Goal: Information Seeking & Learning: Learn about a topic

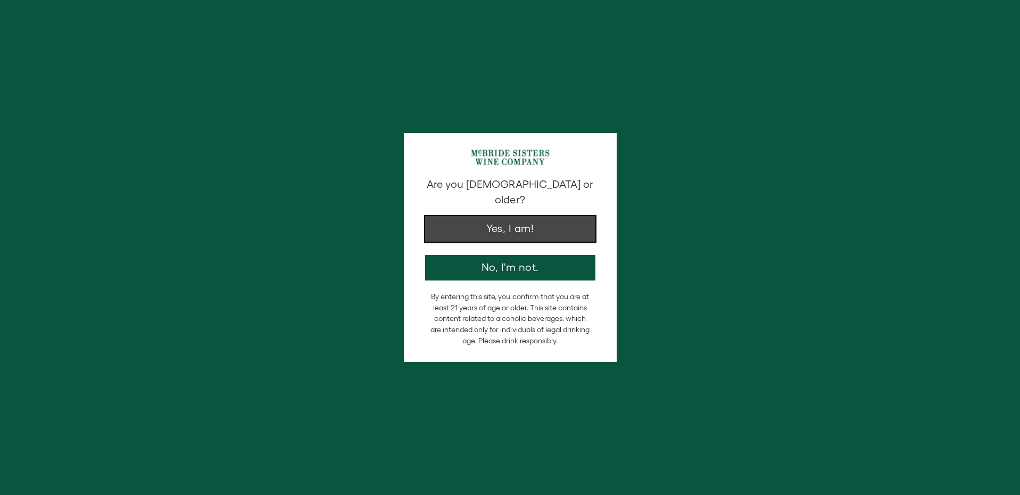
click at [458, 220] on button "Yes, I am!" at bounding box center [510, 229] width 170 height 26
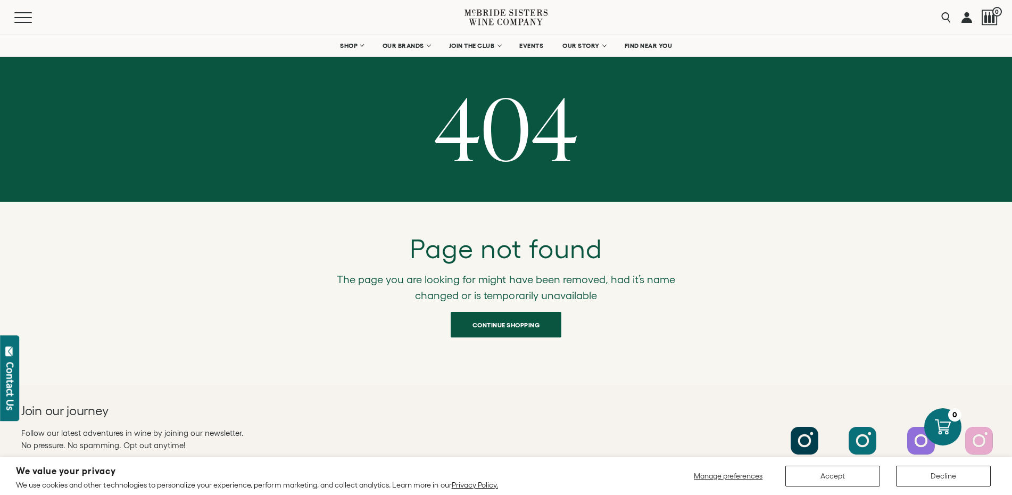
click at [505, 14] on icon at bounding box center [505, 17] width 83 height 30
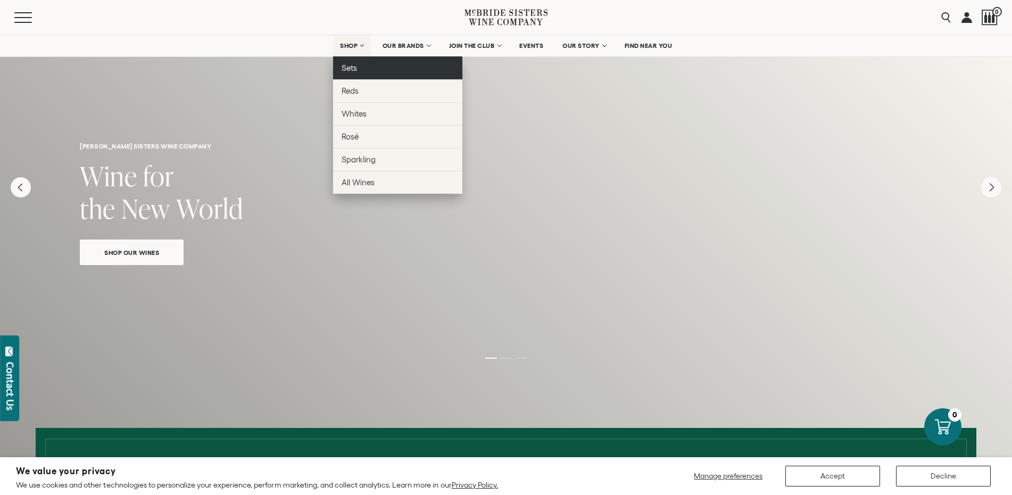
click at [353, 71] on span "Sets" at bounding box center [348, 67] width 15 height 9
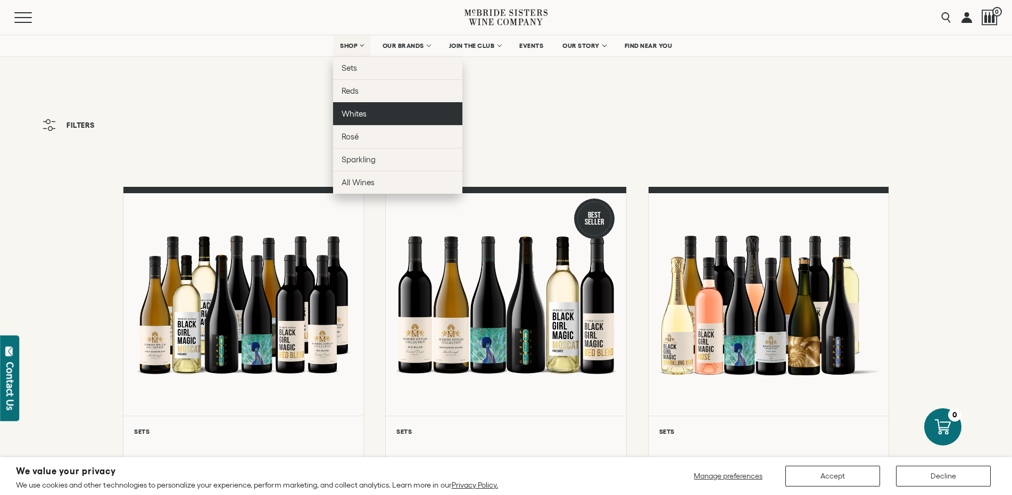
click at [348, 112] on span "Whites" at bounding box center [353, 113] width 25 height 9
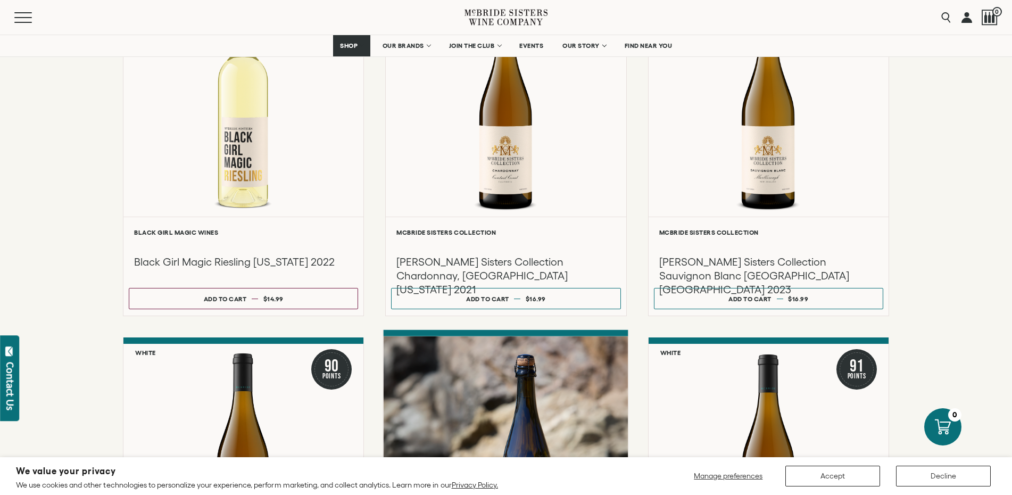
scroll to position [553, 0]
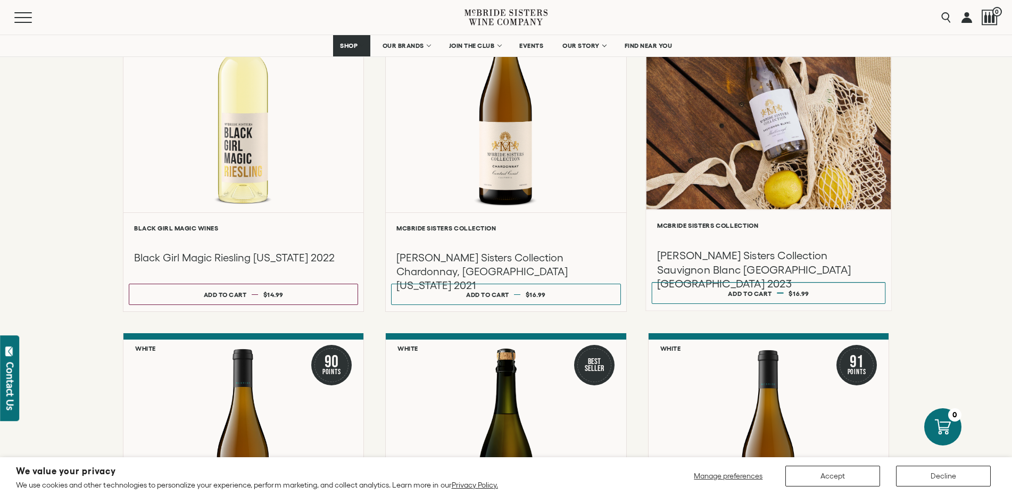
click at [704, 261] on h3 "McBride Sisters Collection Sauvignon Blanc Marlborough New Zealand 2023" at bounding box center [768, 269] width 223 height 43
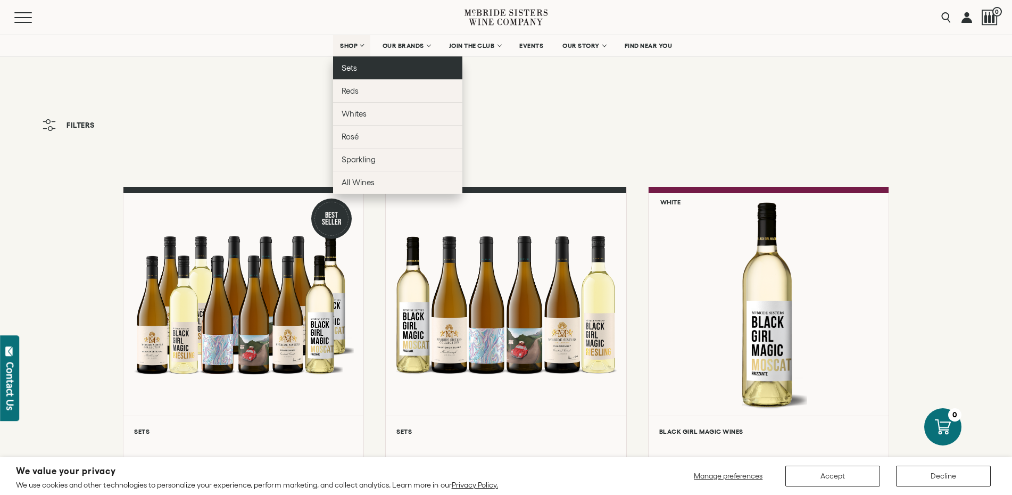
click at [352, 71] on span "Sets" at bounding box center [348, 67] width 15 height 9
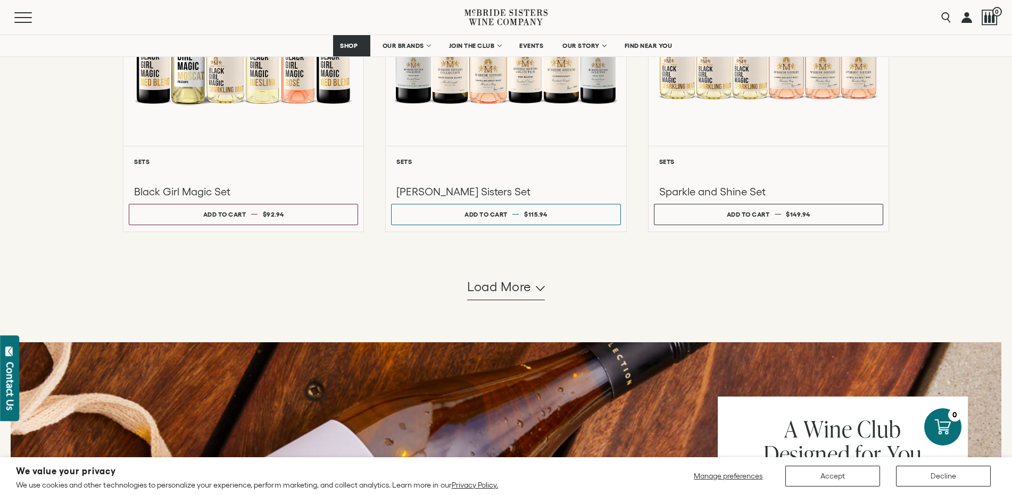
scroll to position [992, 0]
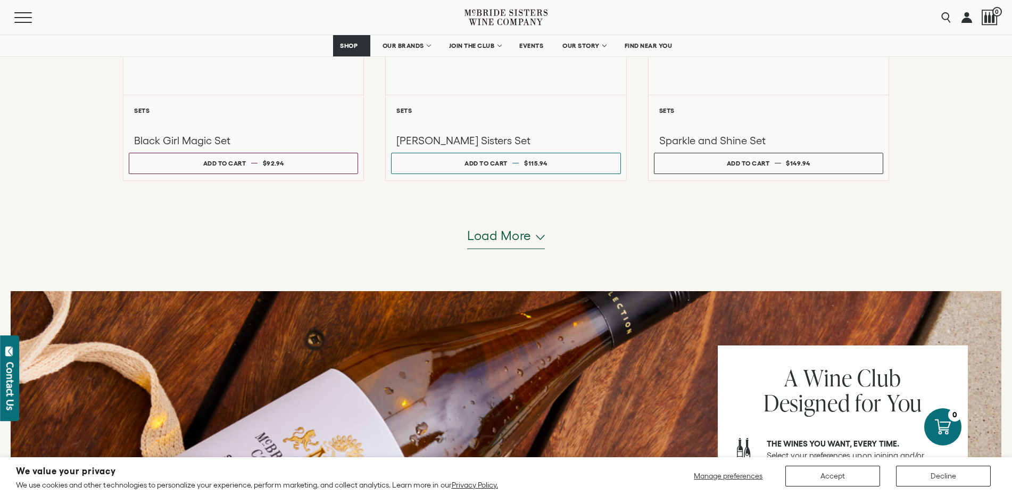
click at [537, 240] on button "Load more" at bounding box center [506, 236] width 78 height 26
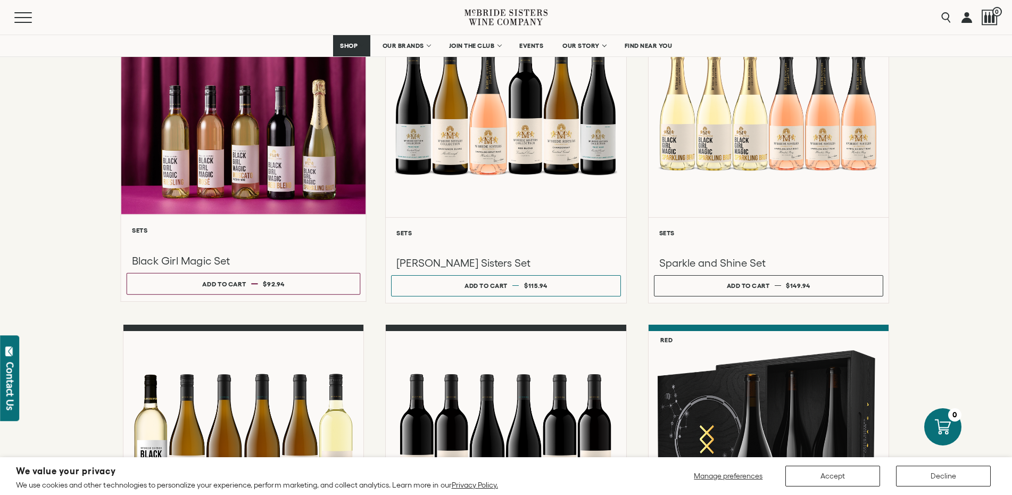
scroll to position [868, 0]
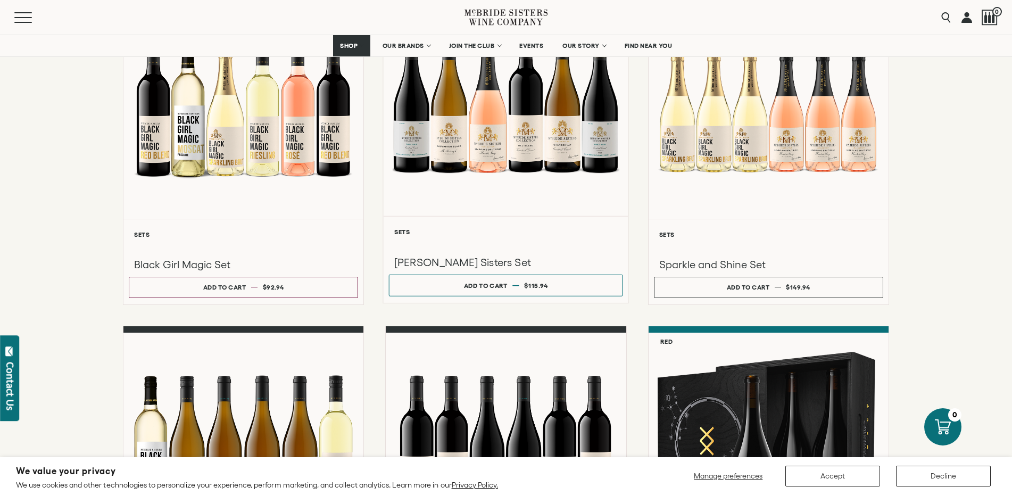
click at [461, 197] on div at bounding box center [505, 102] width 245 height 227
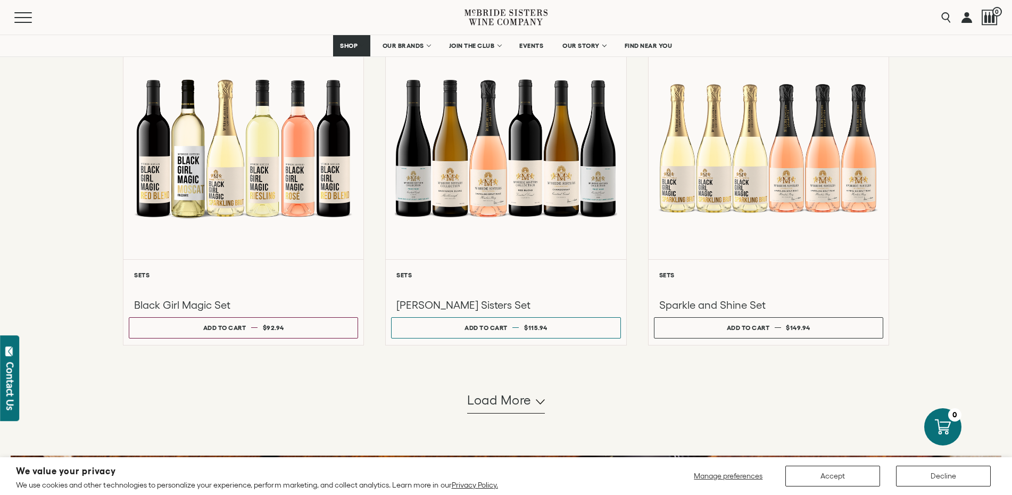
scroll to position [813, 0]
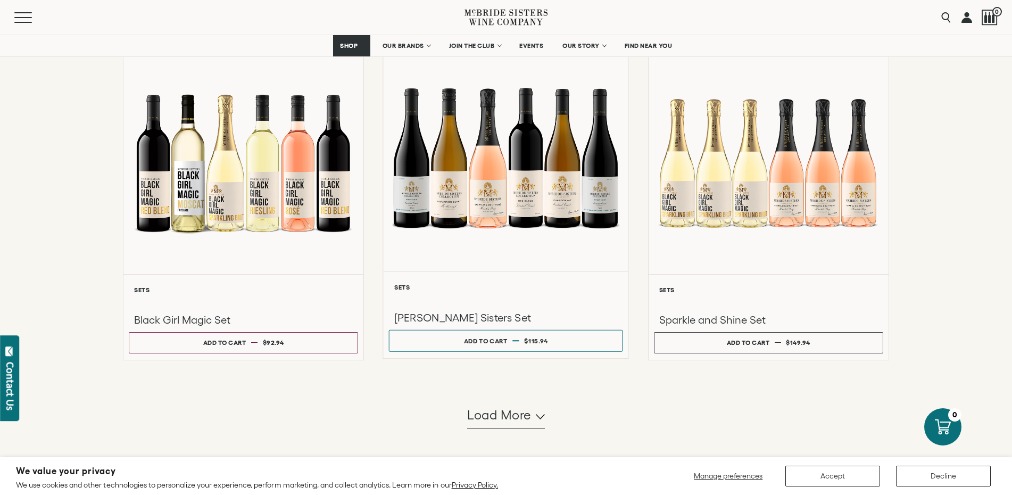
click at [463, 235] on div at bounding box center [505, 158] width 245 height 227
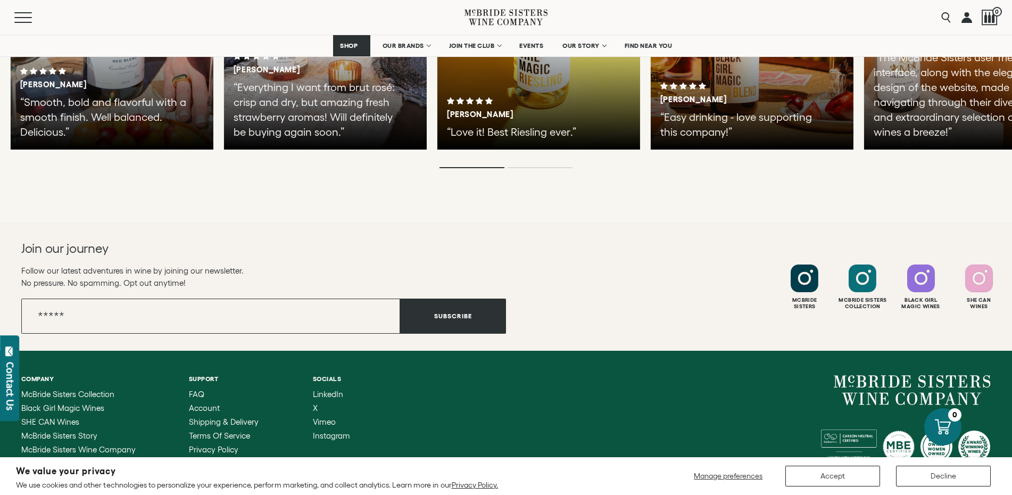
scroll to position [2140, 0]
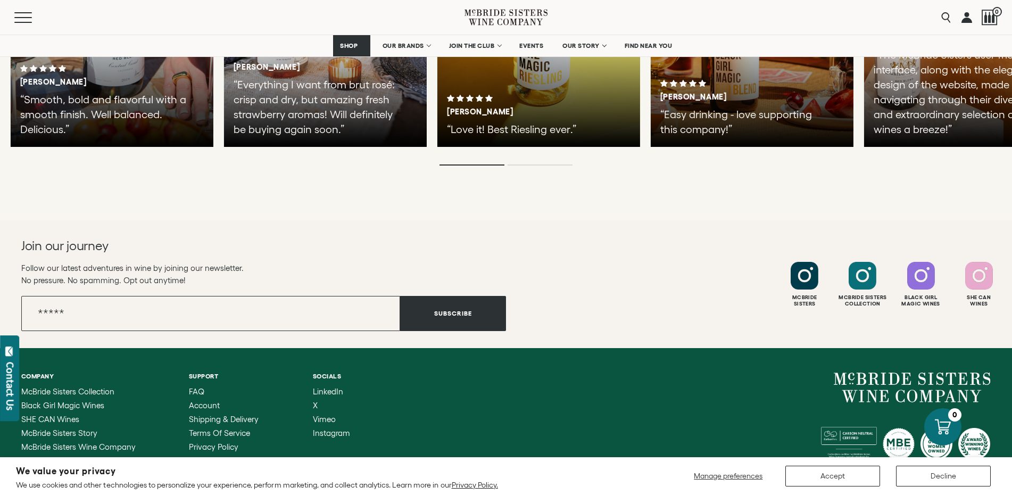
click at [33, 483] on span "Careers" at bounding box center [35, 487] width 28 height 9
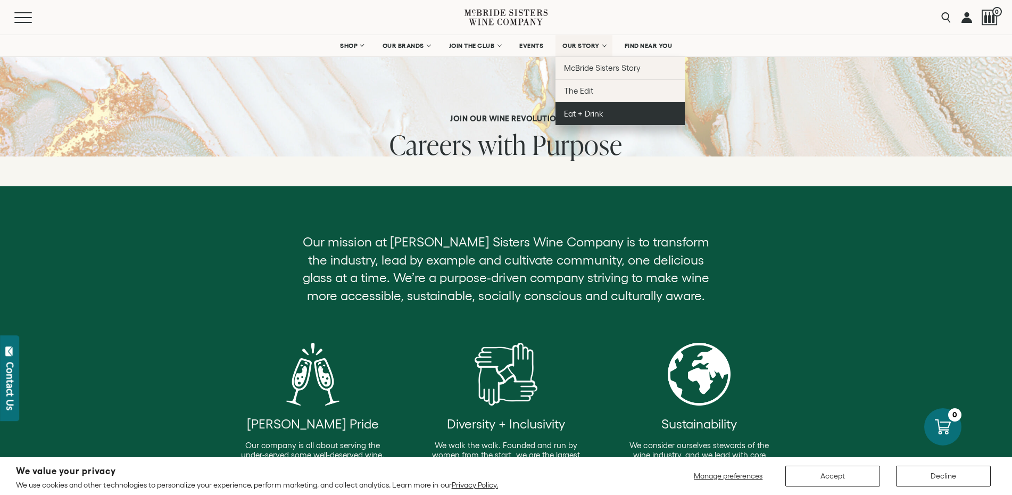
click at [590, 114] on span "Eat + Drink" at bounding box center [583, 113] width 39 height 9
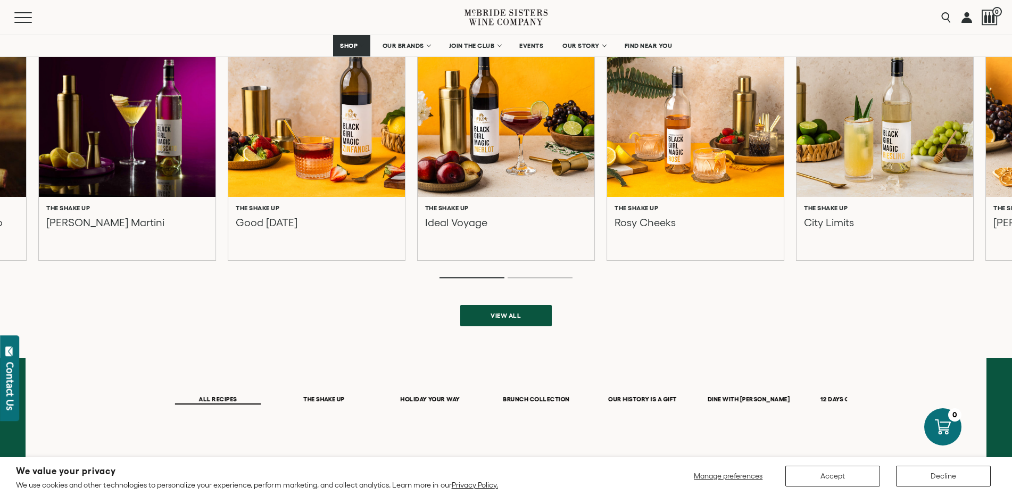
scroll to position [399, 0]
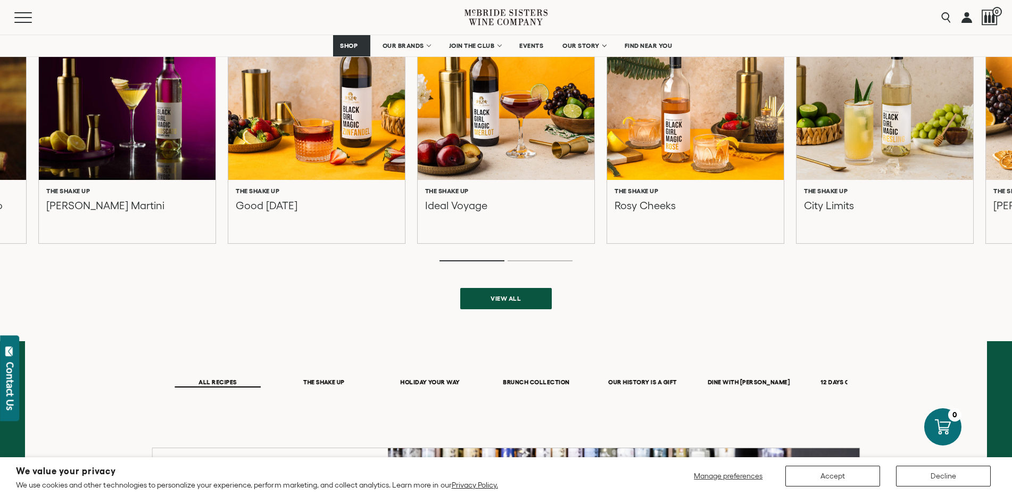
click at [681, 213] on div "The Shake Up Rosy Cheeks" at bounding box center [695, 205] width 162 height 37
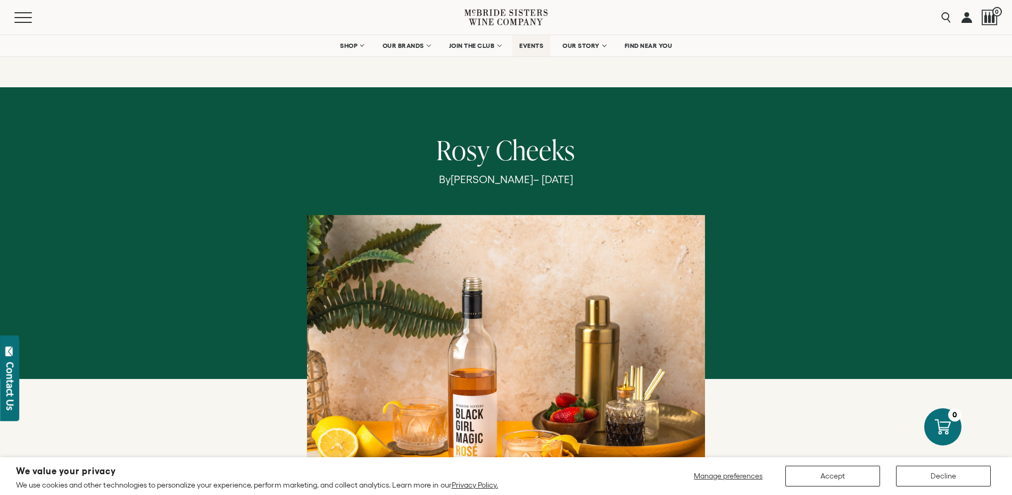
click at [529, 47] on span "EVENTS" at bounding box center [531, 45] width 24 height 7
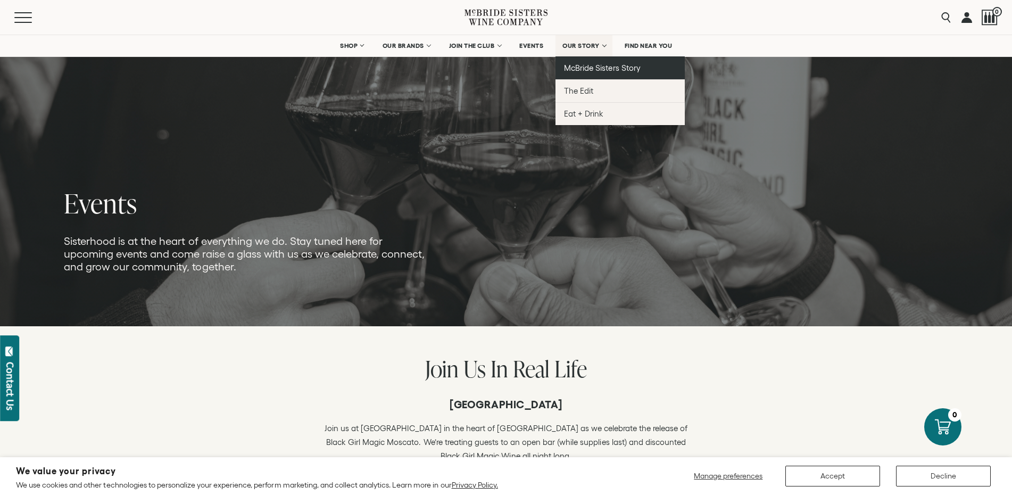
click at [613, 67] on span "McBride Sisters Story" at bounding box center [602, 67] width 76 height 9
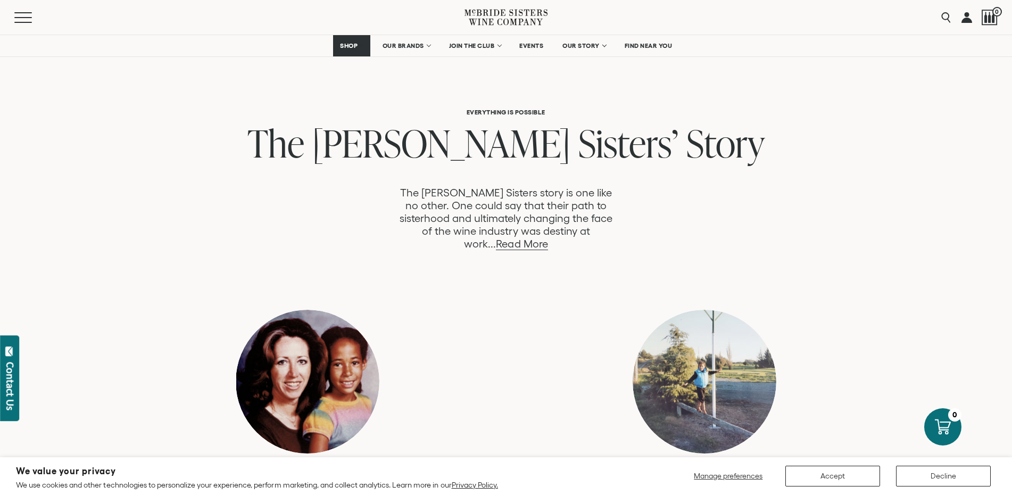
scroll to position [495, 0]
click at [547, 237] on link "Read More" at bounding box center [522, 243] width 52 height 12
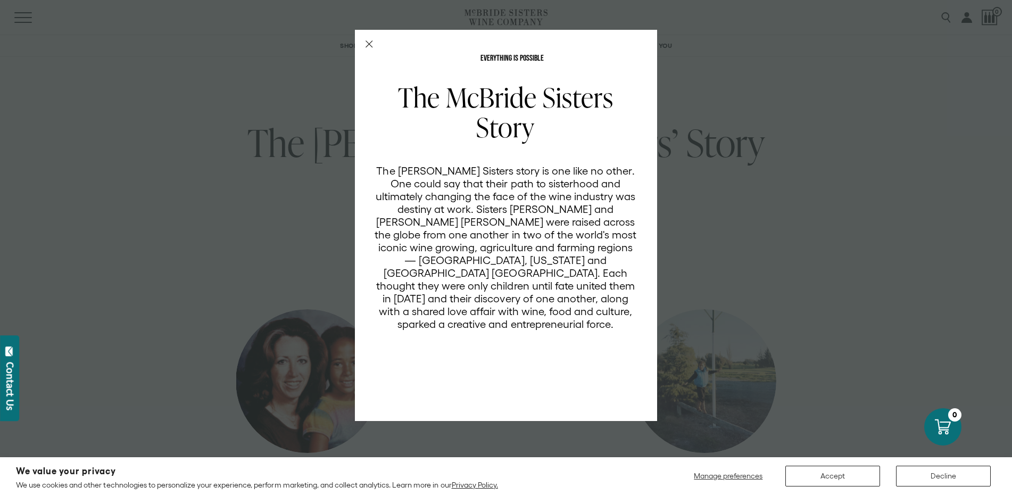
scroll to position [0, 0]
click at [370, 43] on line "Close Modal" at bounding box center [369, 44] width 6 height 6
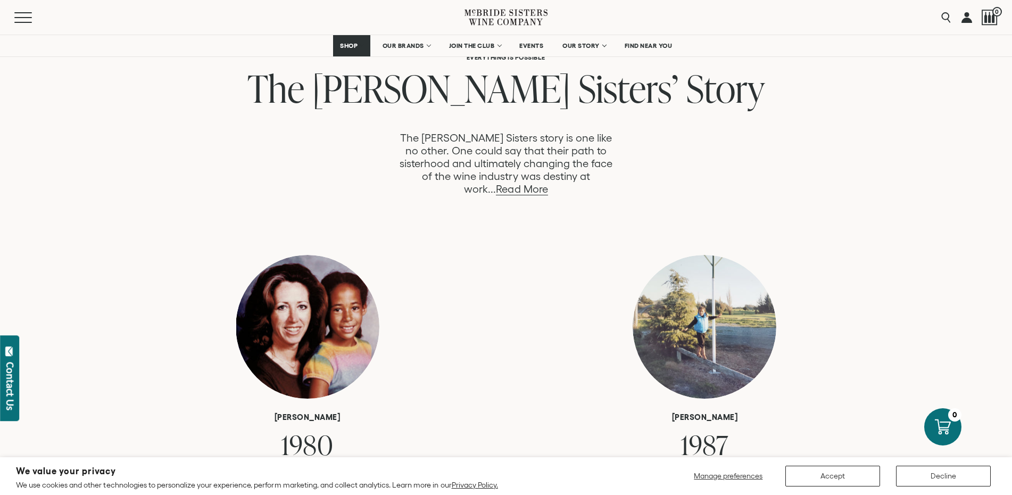
scroll to position [534, 0]
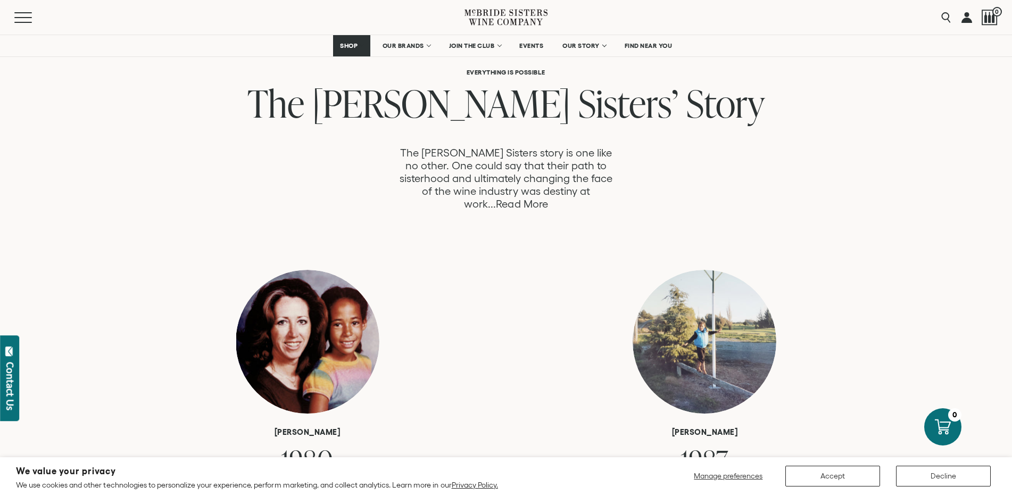
click at [547, 198] on link "Read More" at bounding box center [522, 204] width 52 height 12
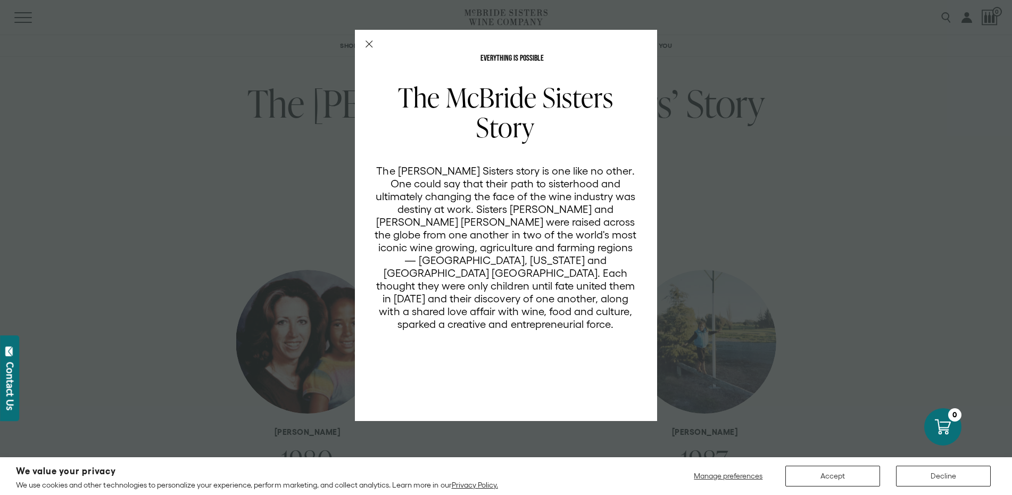
scroll to position [0, 0]
click at [366, 47] on line "Close Modal" at bounding box center [369, 44] width 6 height 6
